Goal: Transaction & Acquisition: Purchase product/service

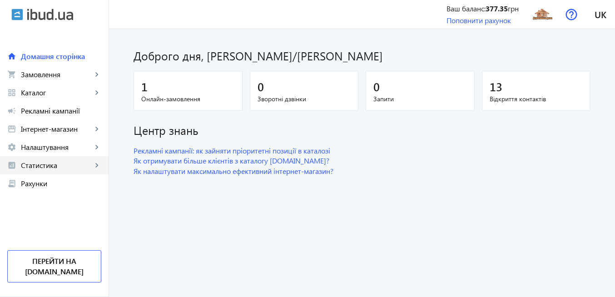
click at [73, 165] on span "Статистика" at bounding box center [56, 165] width 71 height 9
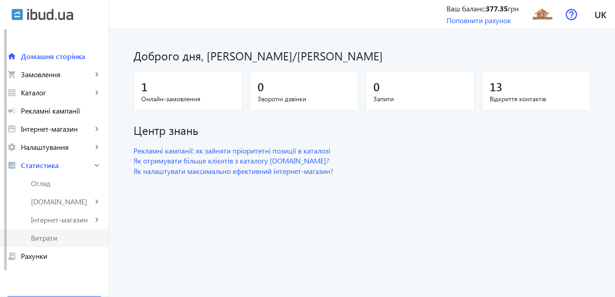
click at [61, 240] on span "Витрати" at bounding box center [66, 237] width 70 height 9
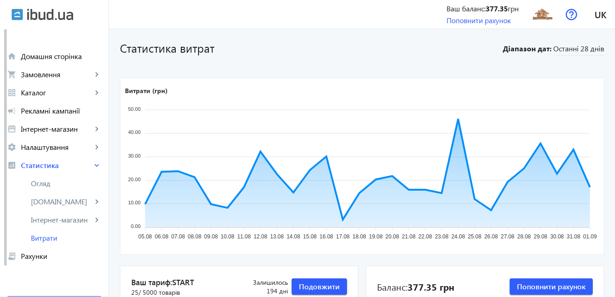
scroll to position [54, 0]
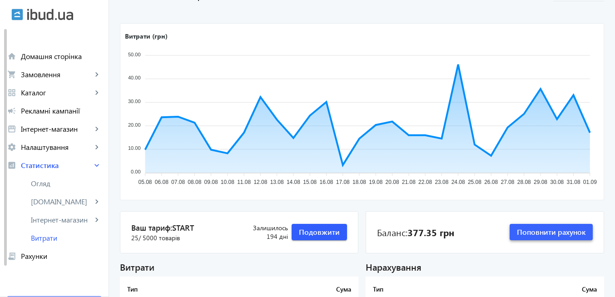
click at [521, 235] on span "Поповнити рахунок" at bounding box center [551, 232] width 69 height 10
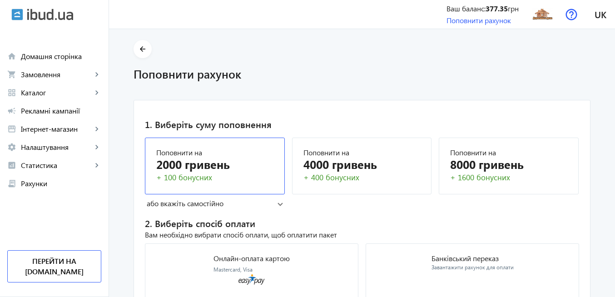
click at [235, 163] on div "2000 гривень" at bounding box center [214, 164] width 117 height 16
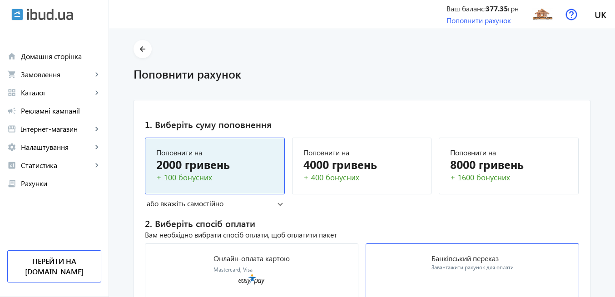
click at [459, 262] on p "Банківський переказ" at bounding box center [472, 258] width 82 height 7
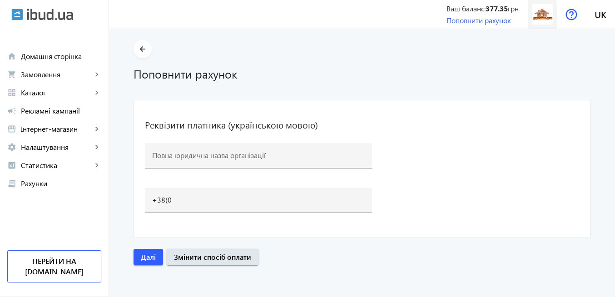
click at [542, 16] on img at bounding box center [542, 14] width 20 height 20
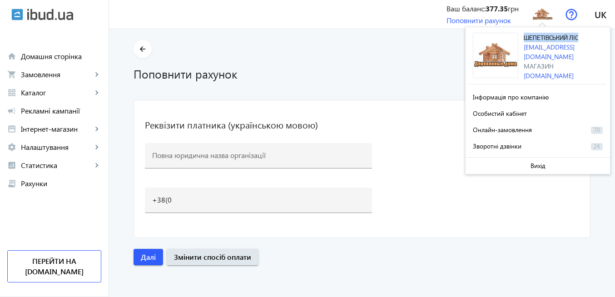
drag, startPoint x: 525, startPoint y: 36, endPoint x: 580, endPoint y: 40, distance: 55.5
click at [580, 40] on div "ШЕПЕТІВСЬКИЙ ЛІС [EMAIL_ADDRESS][DOMAIN_NAME] [PERSON_NAME][DOMAIN_NAME]" at bounding box center [564, 57] width 83 height 48
copy span "ШЕПЕТІВСЬКИЙ ЛІС"
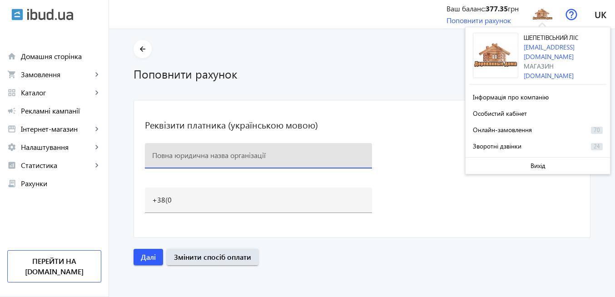
click at [214, 158] on input at bounding box center [258, 155] width 212 height 10
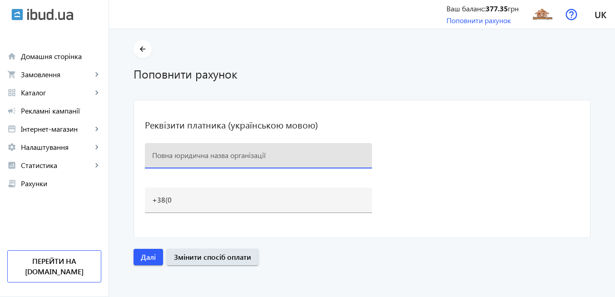
paste input "ШЕПЕТІВСЬКИЙ ЛІС"
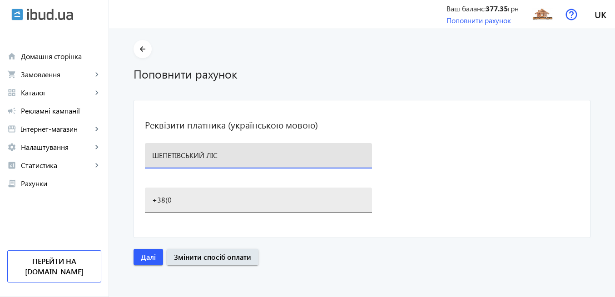
click at [208, 199] on input "+38(0" at bounding box center [258, 200] width 212 height 10
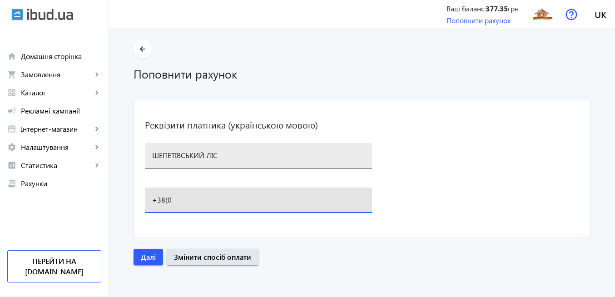
click at [297, 154] on input "ШЕПЕТІВСЬКИЙ ЛІС" at bounding box center [258, 155] width 212 height 10
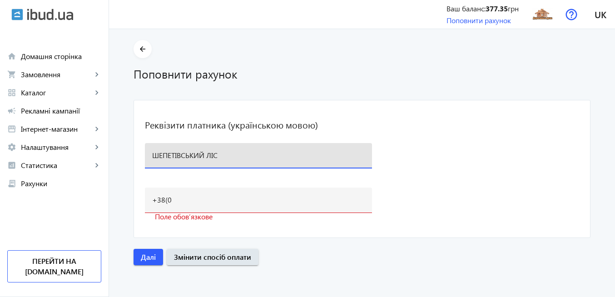
paste input "380 97 217 4813"
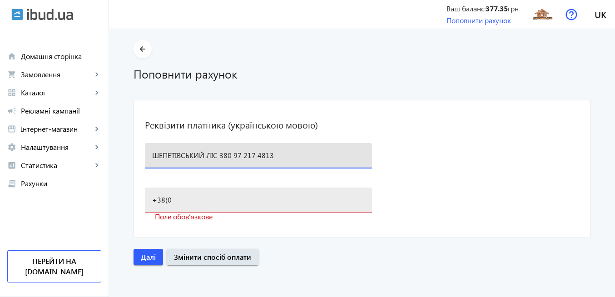
type input "ШЕПЕТІВСЬКИЙ ЛІС 380 97 217 4813"
click at [182, 200] on input "+38(0" at bounding box center [258, 200] width 212 height 10
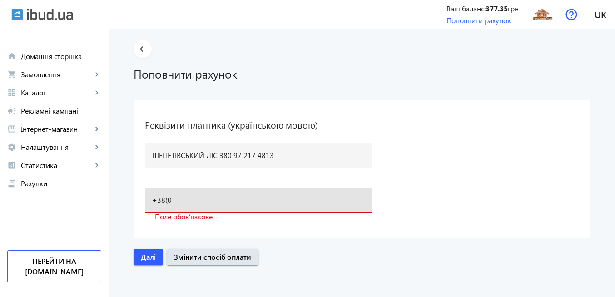
click at [397, 178] on mat-card "Реквізити платника (українською мовою) ШЕПЕТІВСЬКИЙ ЛІС 380 97 217 4813 +38(0 П…" at bounding box center [361, 169] width 457 height 138
click at [197, 204] on input "+38(0" at bounding box center [258, 200] width 212 height 10
type input "[PHONE_NUMBER]"
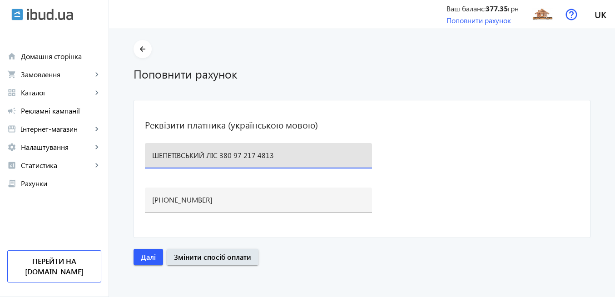
drag, startPoint x: 216, startPoint y: 156, endPoint x: 284, endPoint y: 159, distance: 68.6
click at [284, 159] on input "ШЕПЕТІВСЬКИЙ ЛІС 380 97 217 4813" at bounding box center [258, 155] width 212 height 10
drag, startPoint x: 223, startPoint y: 156, endPoint x: 142, endPoint y: 154, distance: 81.3
click at [145, 154] on div "ШЕПЕТІВСЬКИЙ ЛІС" at bounding box center [258, 155] width 227 height 25
type input "ШЕПЕТІВСЬКИЙ ЛІС"
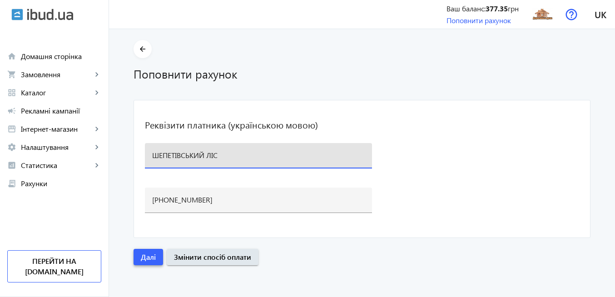
click at [141, 257] on span "Далі" at bounding box center [148, 257] width 15 height 10
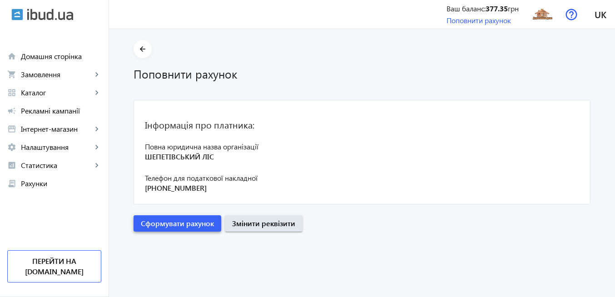
click at [197, 224] on span "Сформувати рахунок" at bounding box center [177, 223] width 73 height 10
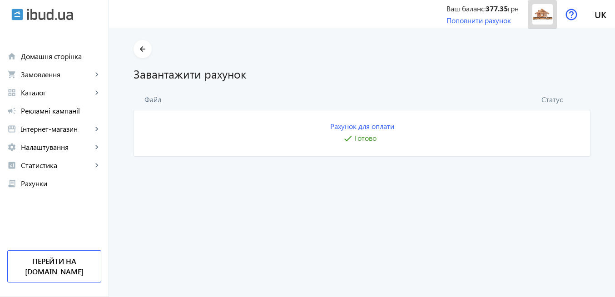
click at [540, 19] on img at bounding box center [542, 14] width 20 height 20
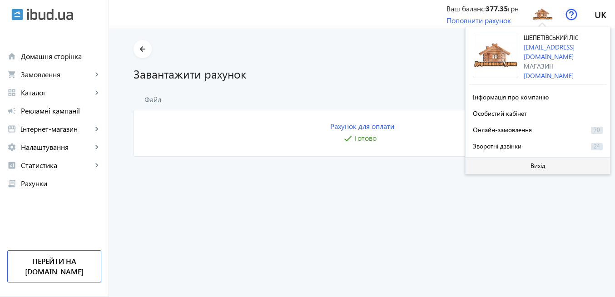
click at [532, 165] on span "Вихід" at bounding box center [537, 165] width 15 height 7
